Goal: Task Accomplishment & Management: Use online tool/utility

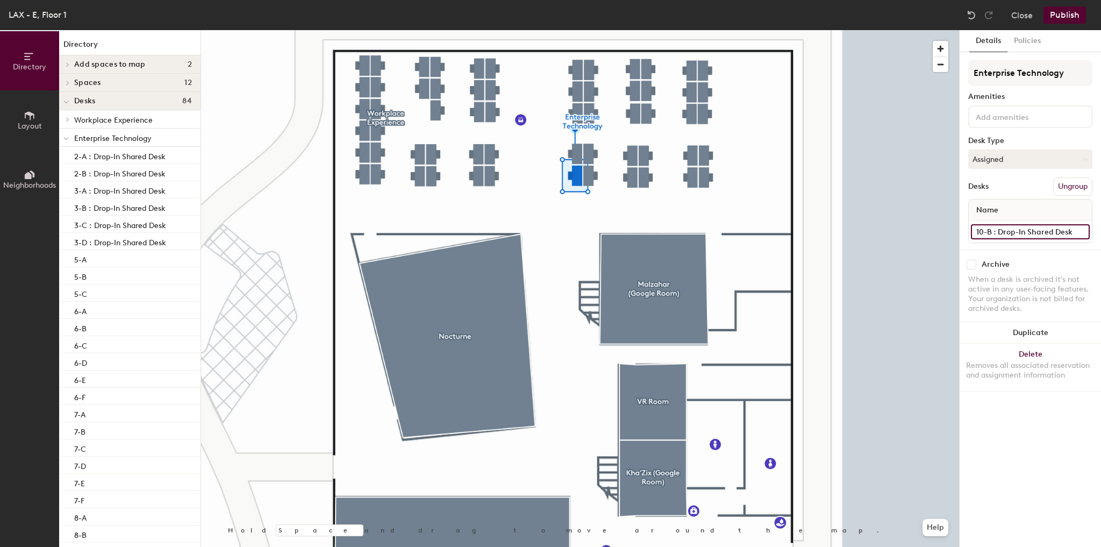
click at [1037, 226] on input "10-B : Drop-In Shared Desk" at bounding box center [1030, 231] width 119 height 15
type input "10-B"
click at [1064, 20] on button "Publish" at bounding box center [1065, 14] width 42 height 17
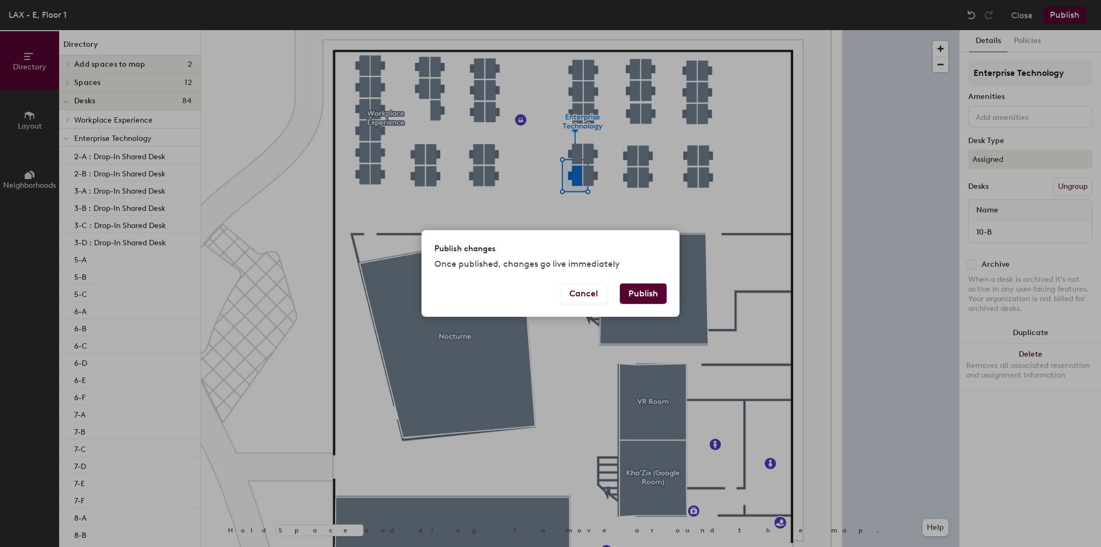
click at [642, 298] on button "Publish" at bounding box center [643, 293] width 47 height 20
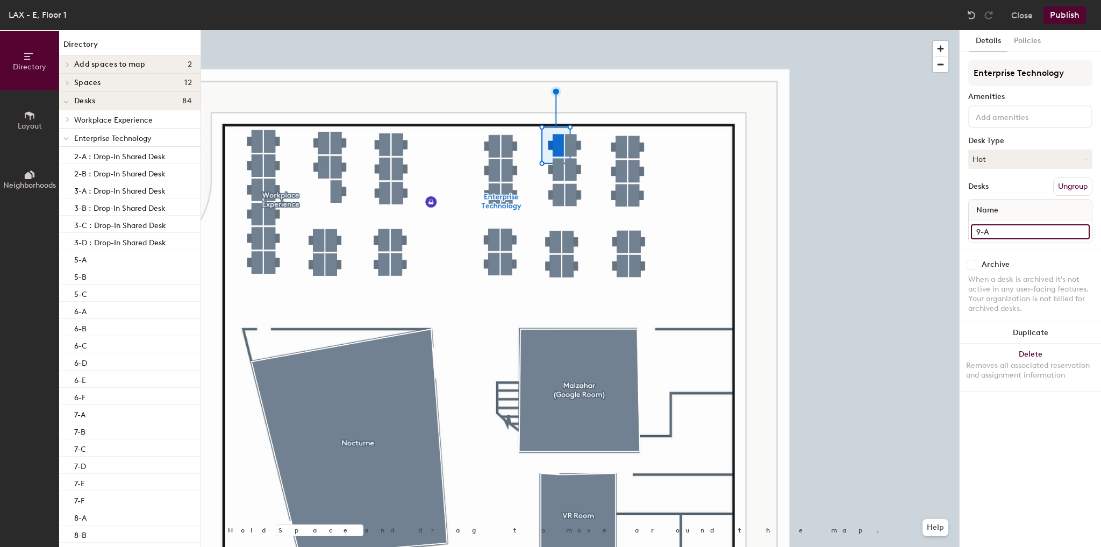
click at [1005, 229] on input "9-A" at bounding box center [1030, 231] width 119 height 15
type input "9-A : Drop-In Shared Desk"
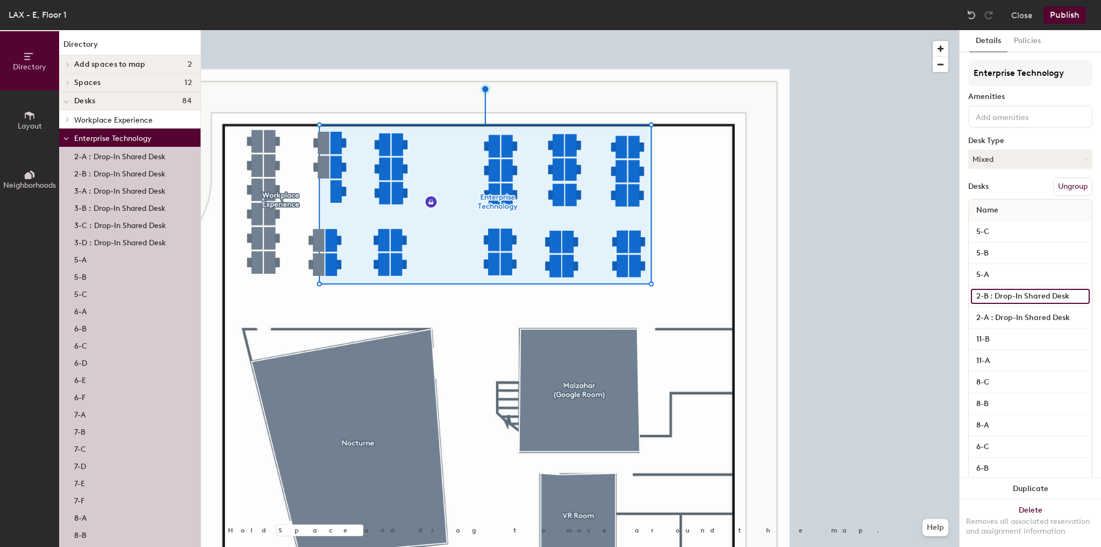
click at [1032, 295] on input "2-B : Drop-In Shared Desk" at bounding box center [1030, 296] width 119 height 15
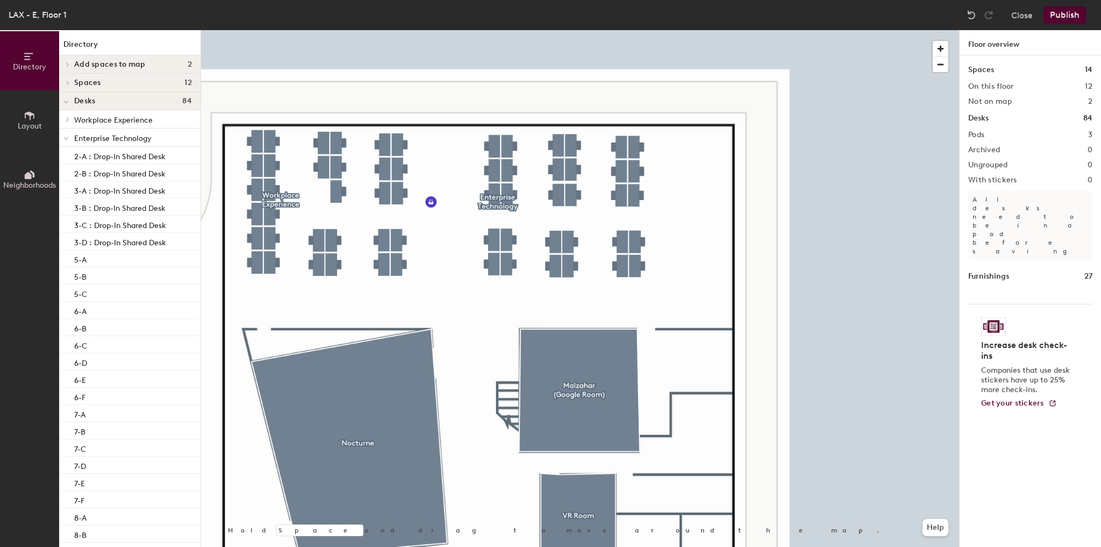
click at [1065, 18] on button "Publish" at bounding box center [1065, 14] width 42 height 17
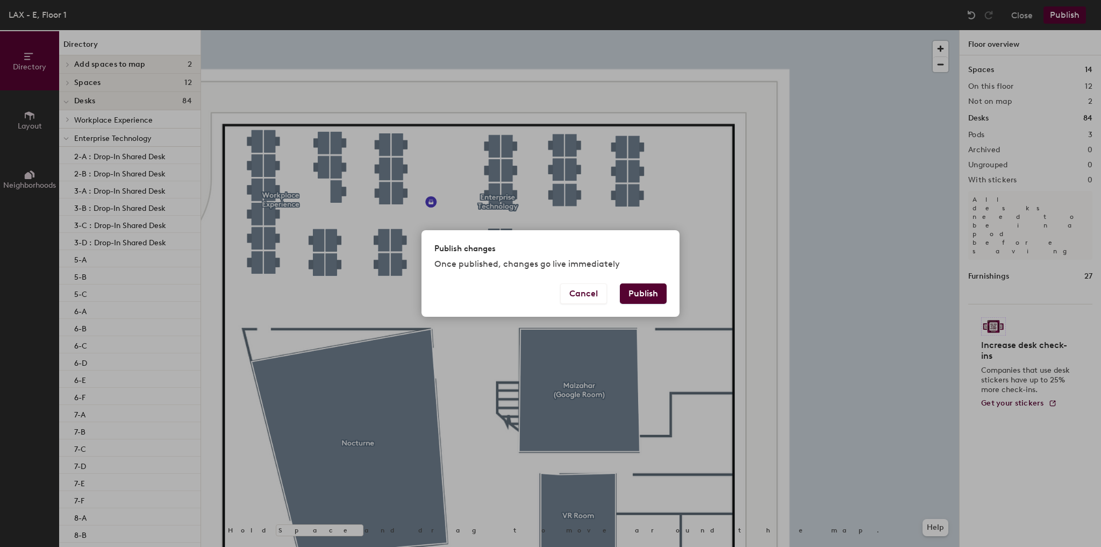
click at [640, 288] on button "Publish" at bounding box center [643, 293] width 47 height 20
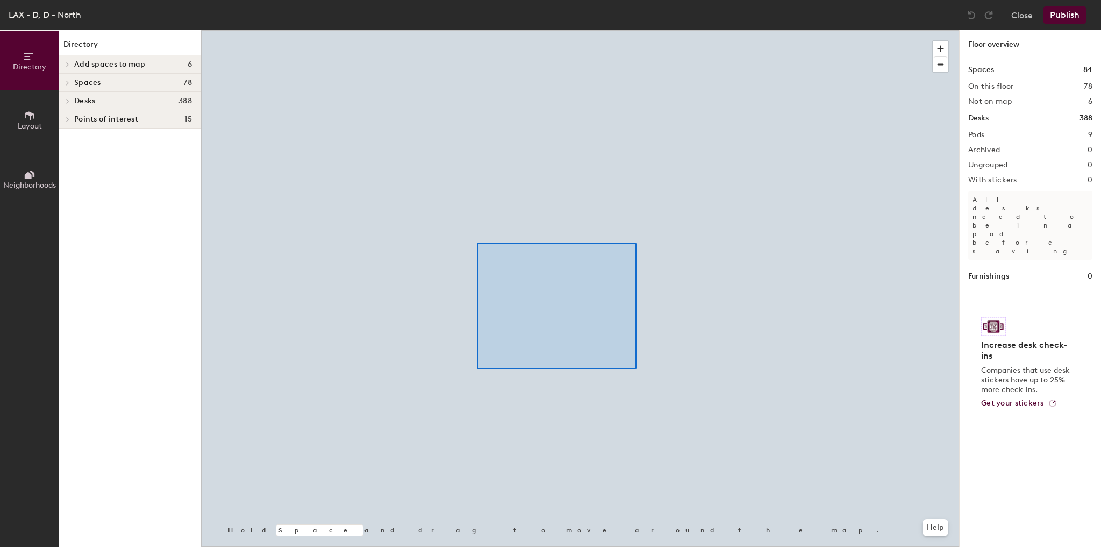
click at [479, 30] on div at bounding box center [580, 30] width 758 height 0
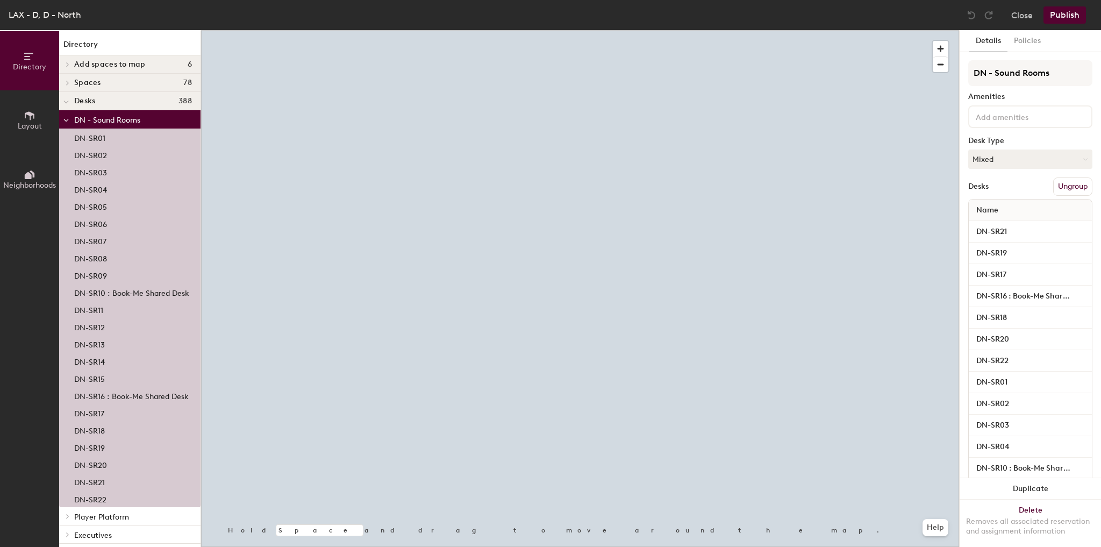
click at [759, 30] on div at bounding box center [580, 30] width 758 height 0
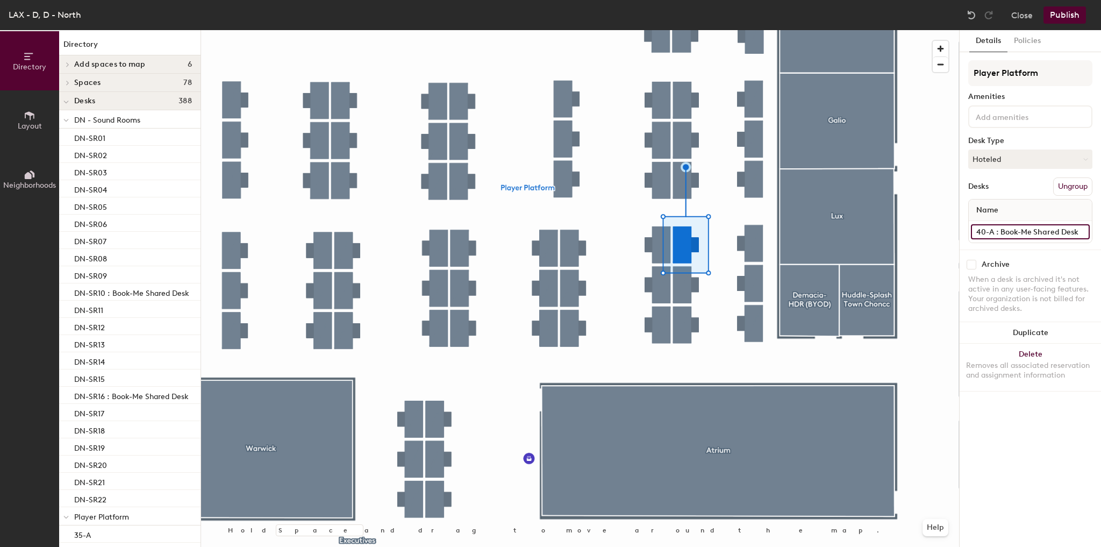
click at [1032, 227] on input "40-A : Book-Me Shared Desk" at bounding box center [1030, 231] width 119 height 15
type input "40-A"
click at [986, 161] on button "Hoteled" at bounding box center [1030, 158] width 124 height 19
click at [994, 191] on div "Assigned" at bounding box center [1023, 192] width 108 height 16
click at [1062, 24] on div "LAX - D, D - North Close Publish" at bounding box center [550, 15] width 1101 height 30
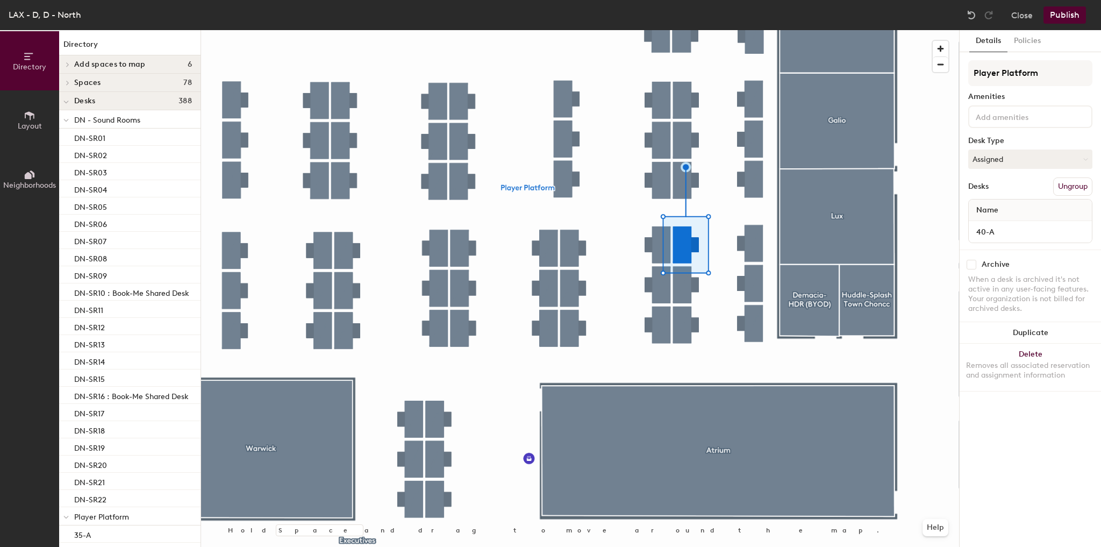
click at [1073, 16] on button "Publish" at bounding box center [1065, 14] width 42 height 17
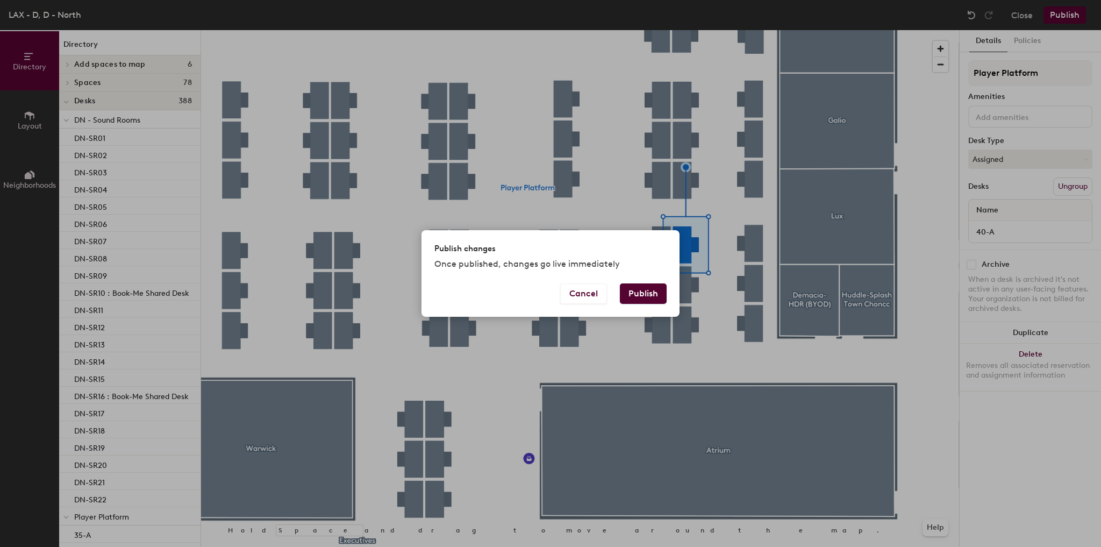
click at [647, 296] on button "Publish" at bounding box center [643, 293] width 47 height 20
